Goal: Unclear: Unclear

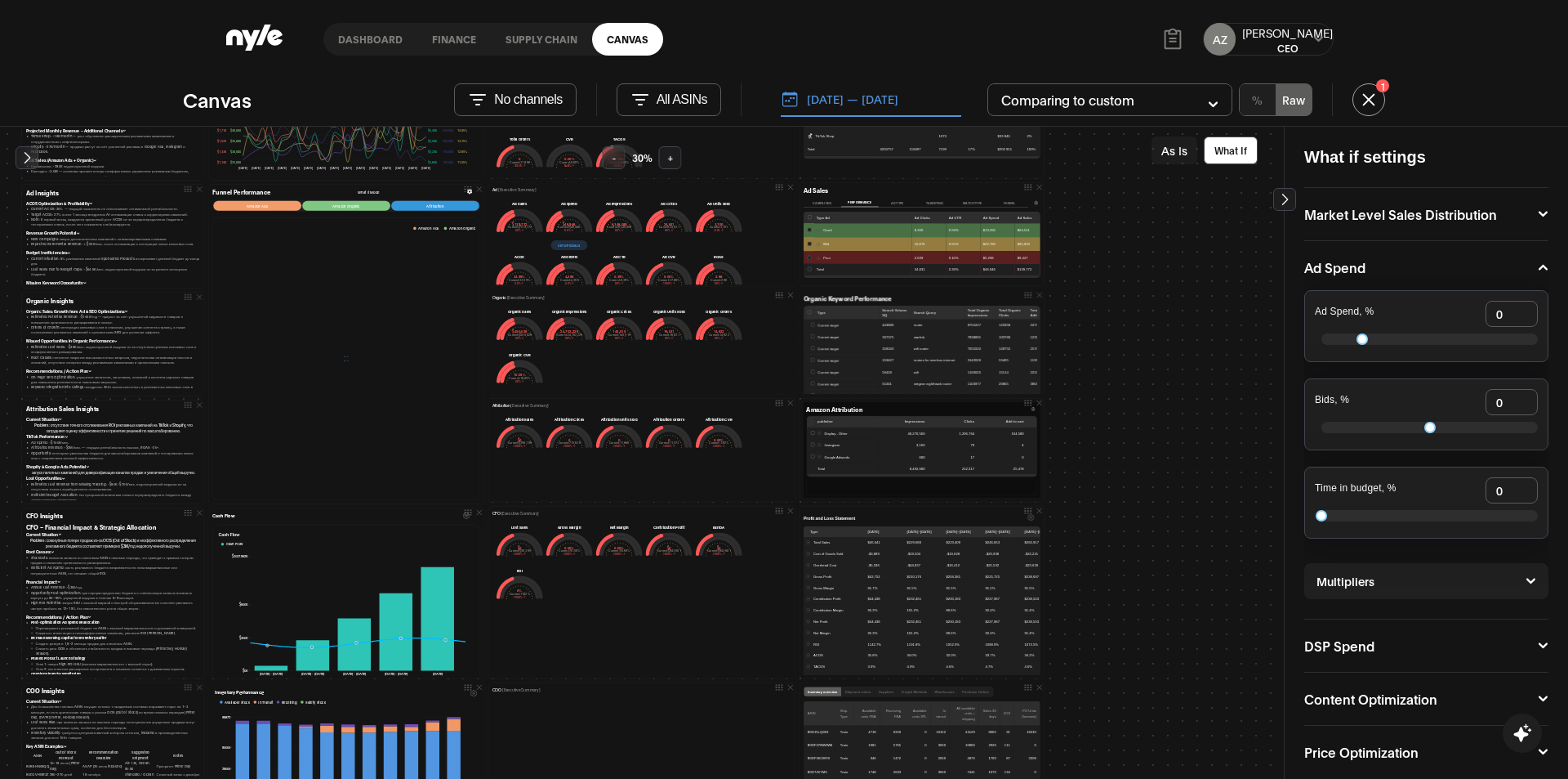
scroll to position [245, 0]
